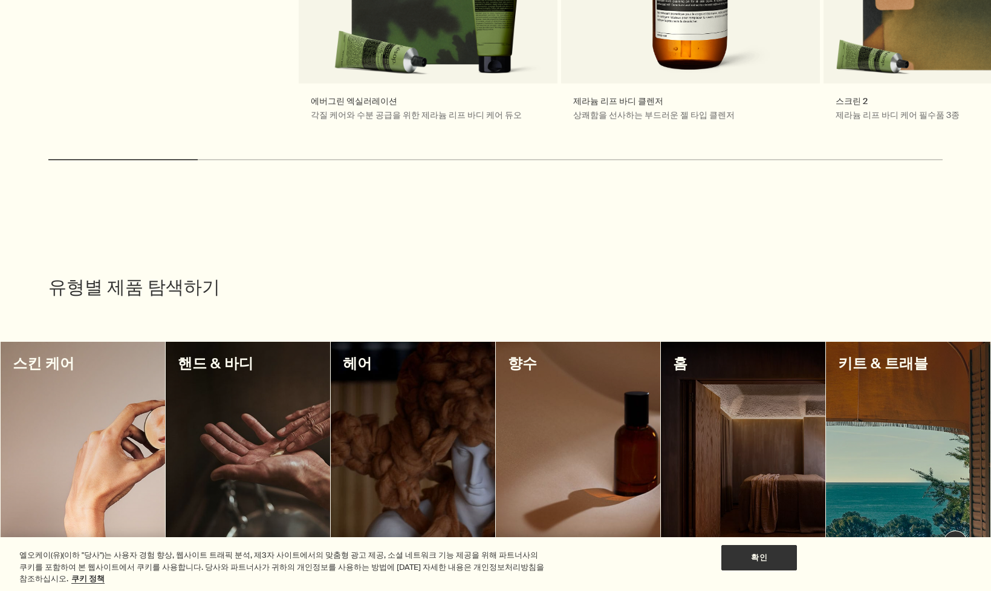
scroll to position [906, 0]
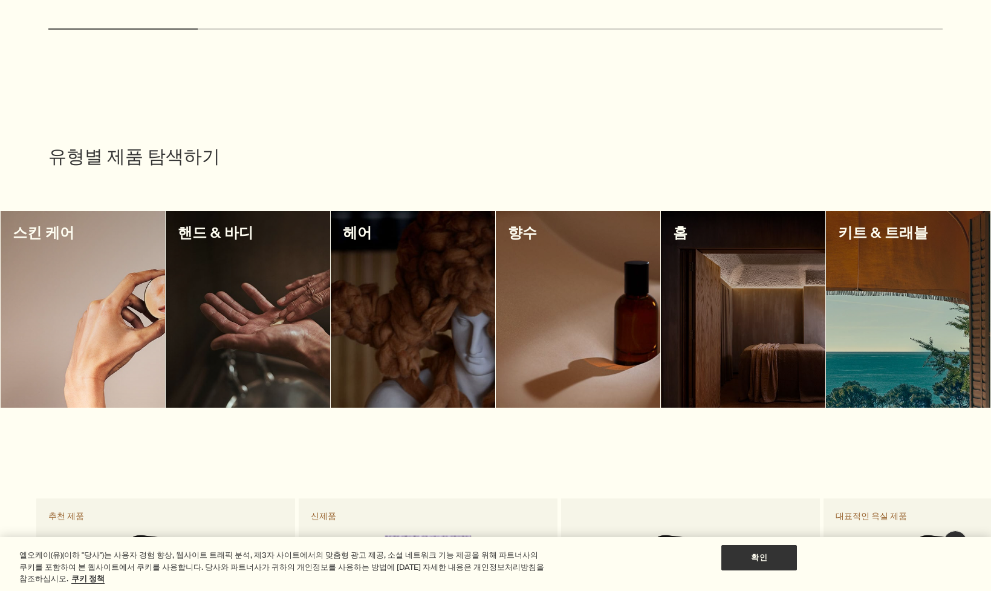
click at [564, 302] on div at bounding box center [578, 309] width 164 height 197
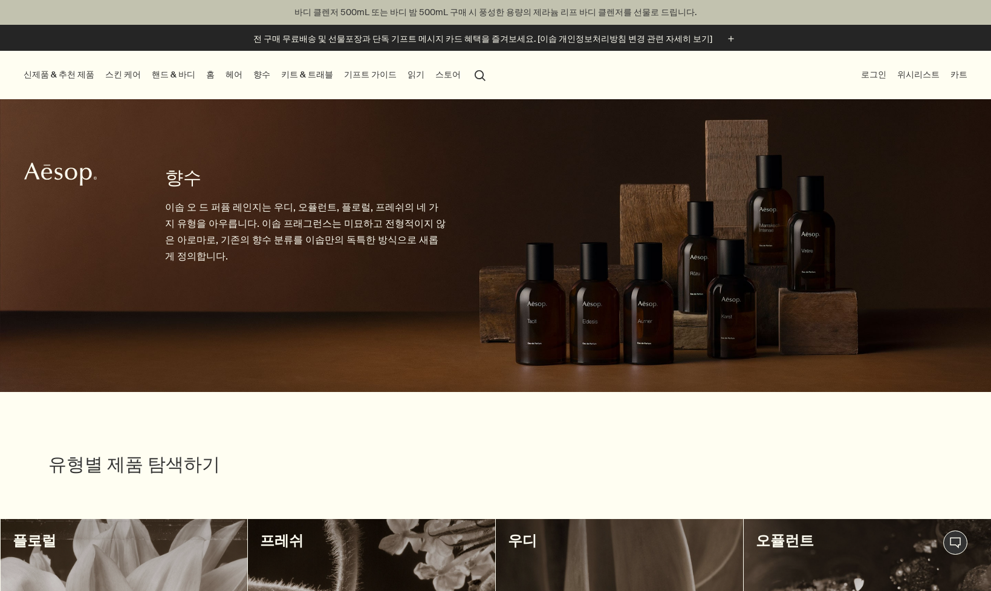
click at [279, 77] on link "키트 & 트래블" at bounding box center [307, 75] width 57 height 16
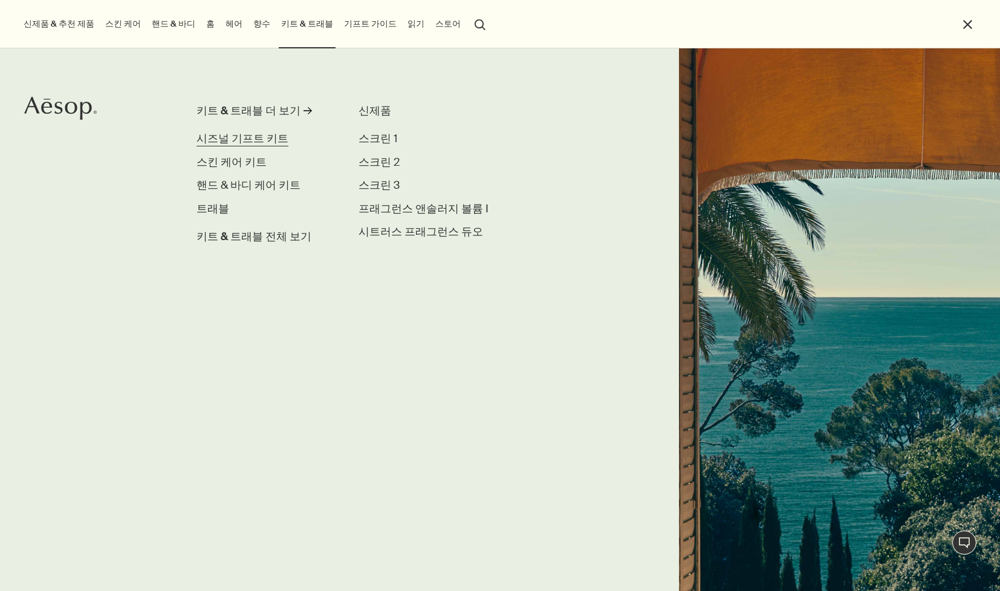
click at [252, 140] on span "시즈널 기프트 키트" at bounding box center [243, 138] width 92 height 13
